Goal: Task Accomplishment & Management: Complete application form

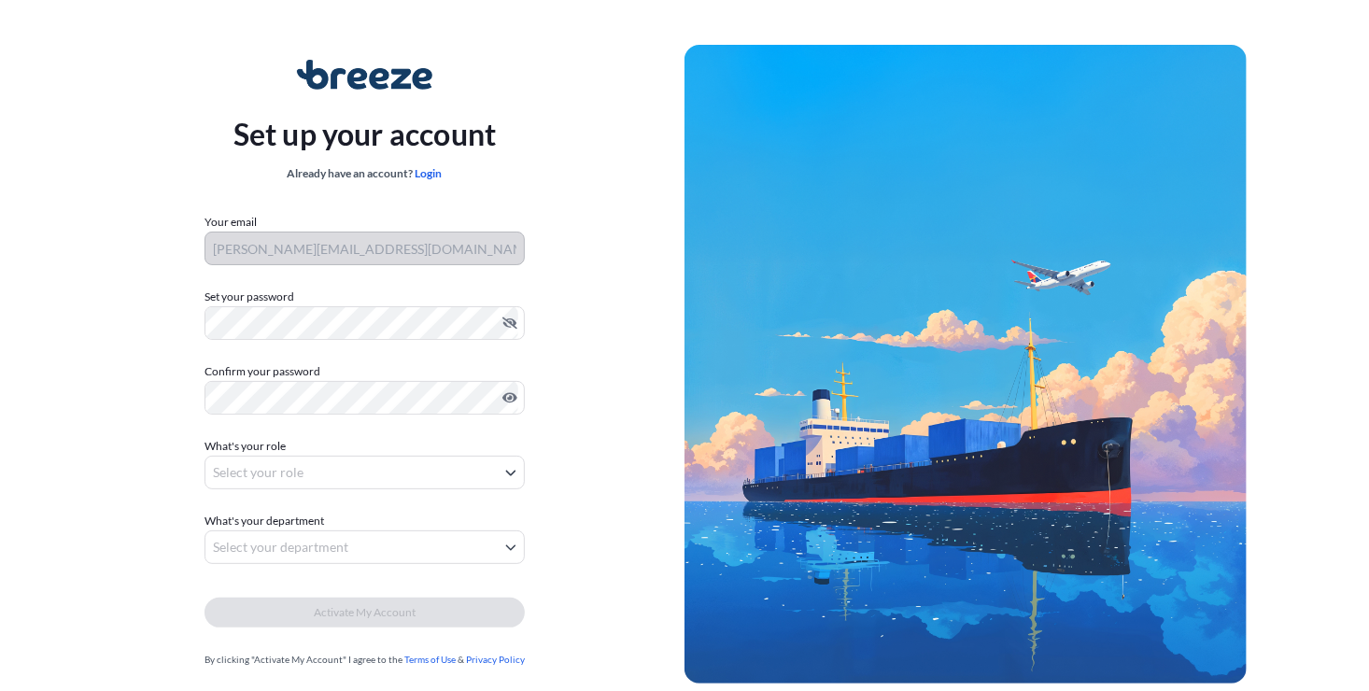
click at [227, 365] on label "Confirm your password" at bounding box center [365, 371] width 320 height 19
click at [257, 477] on body "Set up your account Already have an account? Login Your email [PERSON_NAME][EMA…" at bounding box center [684, 373] width 1369 height 747
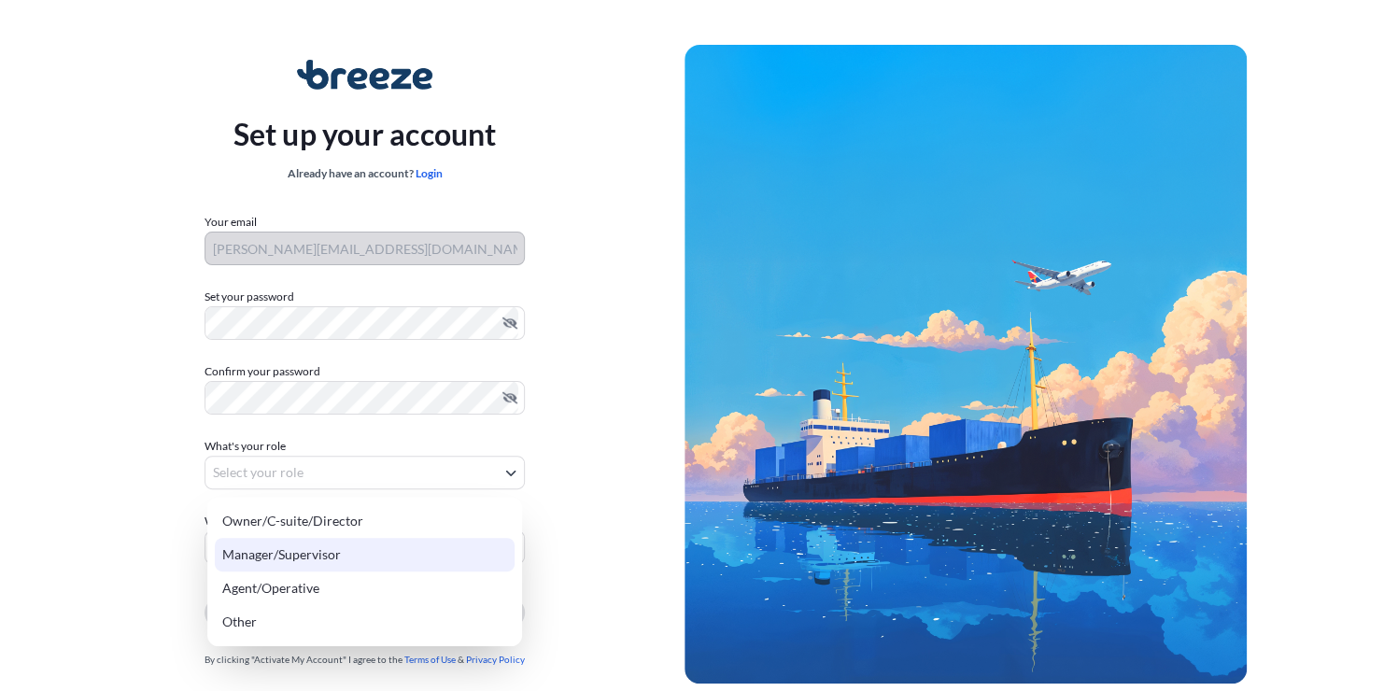
click at [278, 550] on div "Manager/Supervisor" at bounding box center [365, 555] width 300 height 34
select select "manager/supervisor"
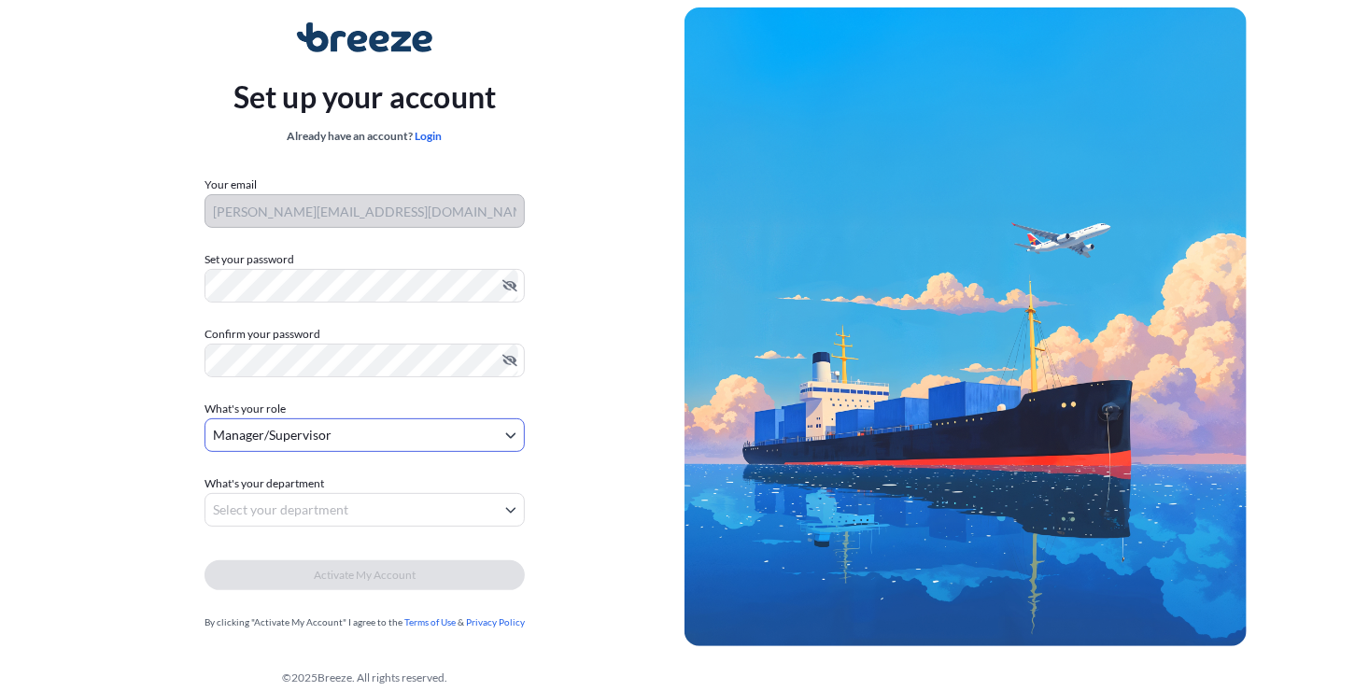
scroll to position [56, 0]
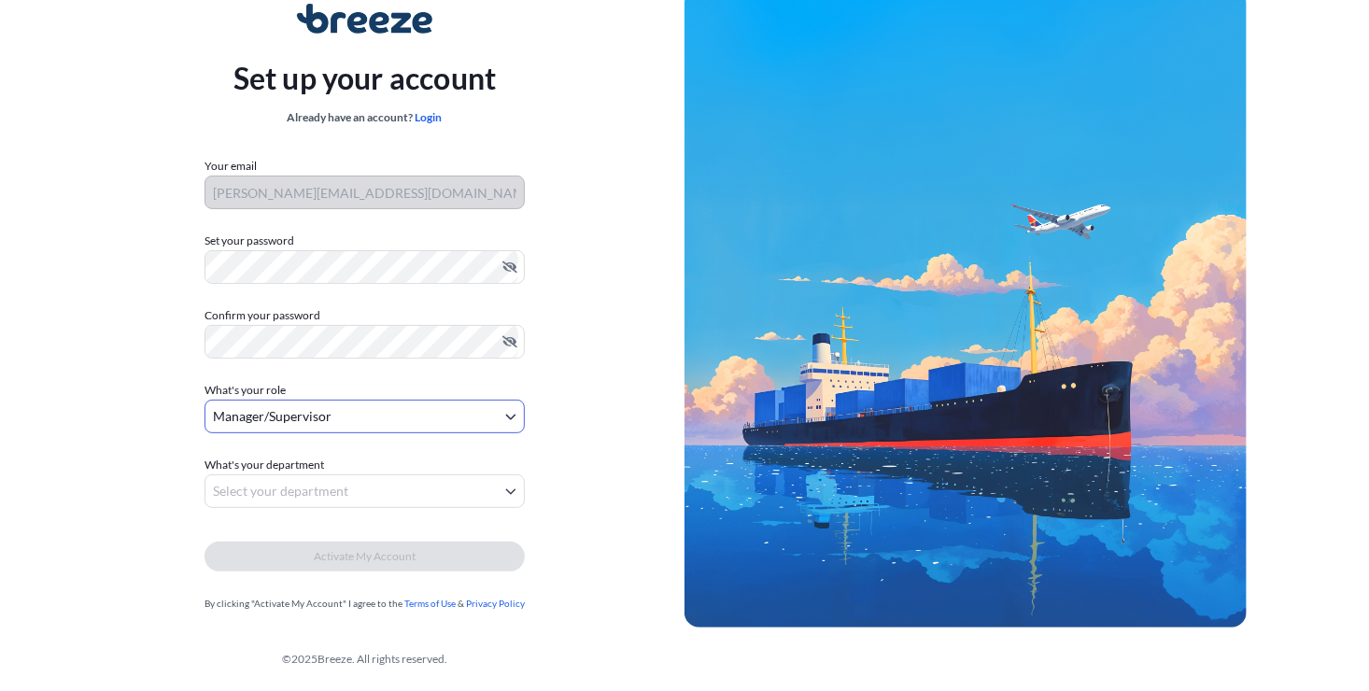
click at [213, 496] on body "Set up your account Already have an account? Login Your email [PERSON_NAME][EMA…" at bounding box center [684, 317] width 1369 height 747
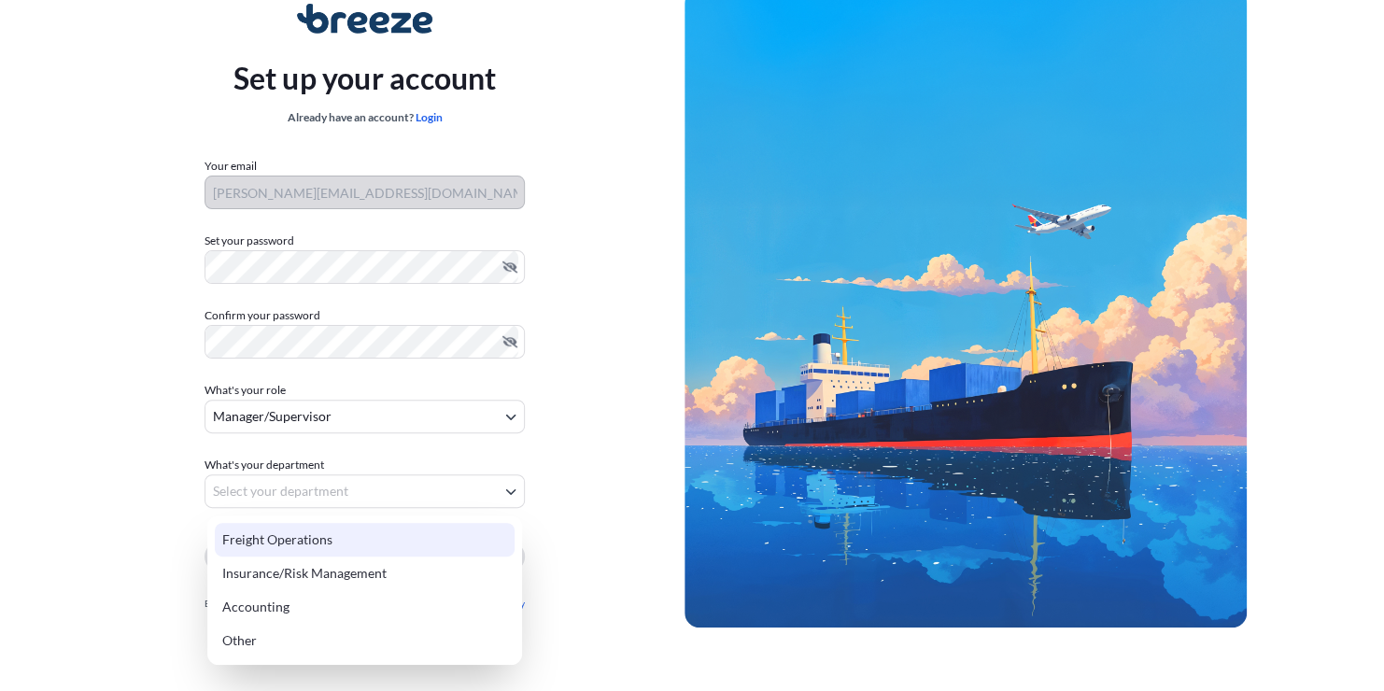
click at [244, 534] on div "Freight Operations" at bounding box center [365, 540] width 300 height 34
select select "freight operations"
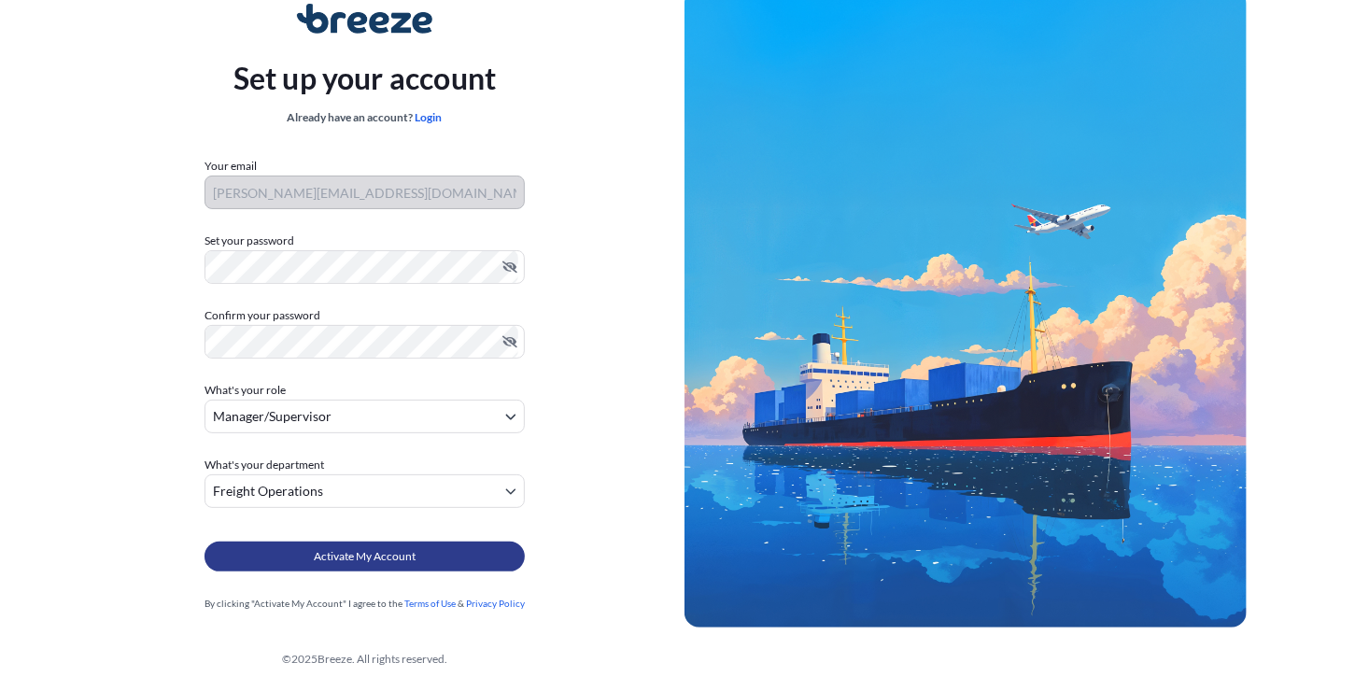
click at [379, 556] on span "Activate My Account" at bounding box center [365, 556] width 102 height 19
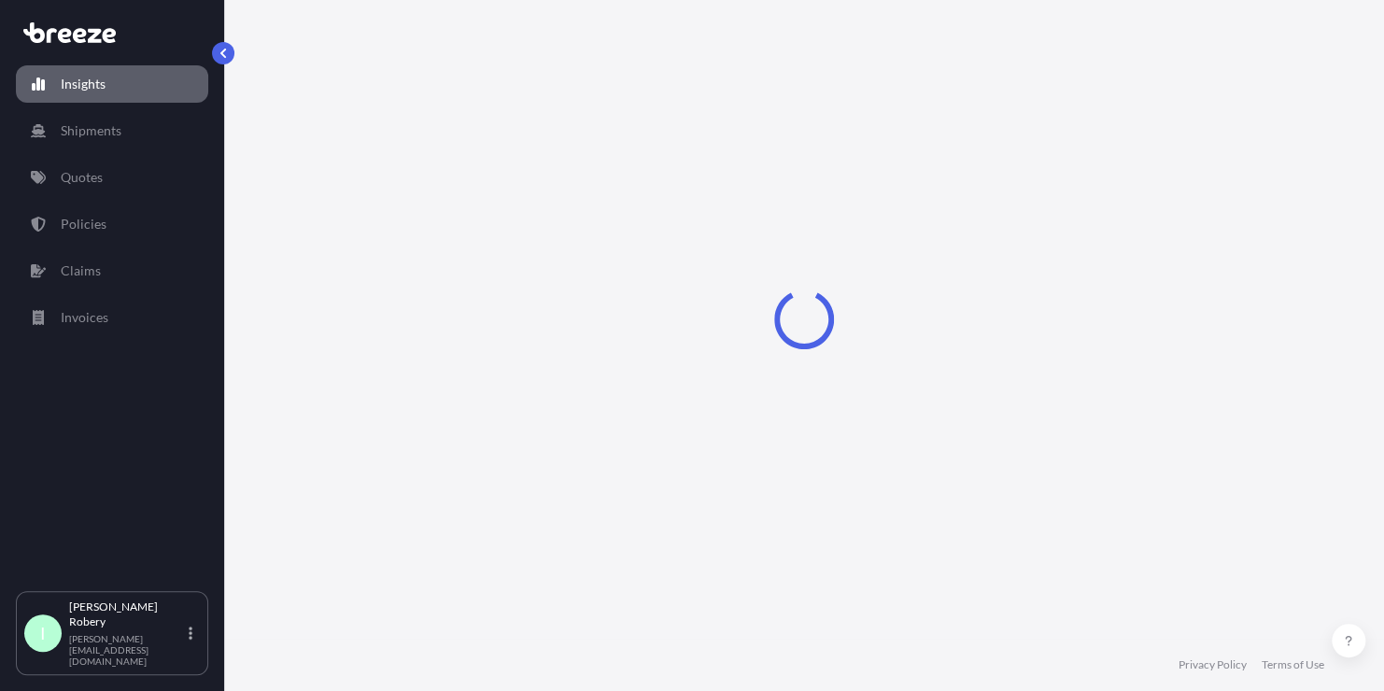
select select "2025"
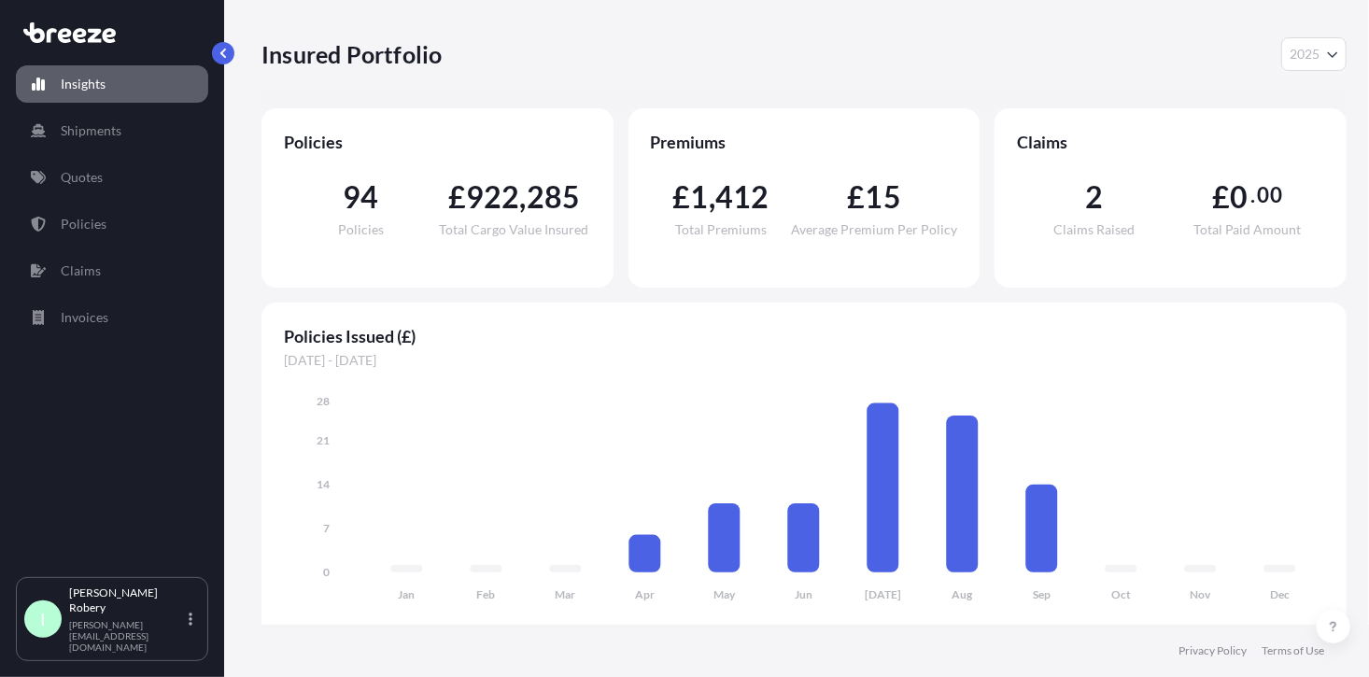
click at [1328, 106] on div "Insured Portfolio 2025 2025 2024 2023 2022" at bounding box center [803, 54] width 1085 height 108
